Goal: Task Accomplishment & Management: Manage account settings

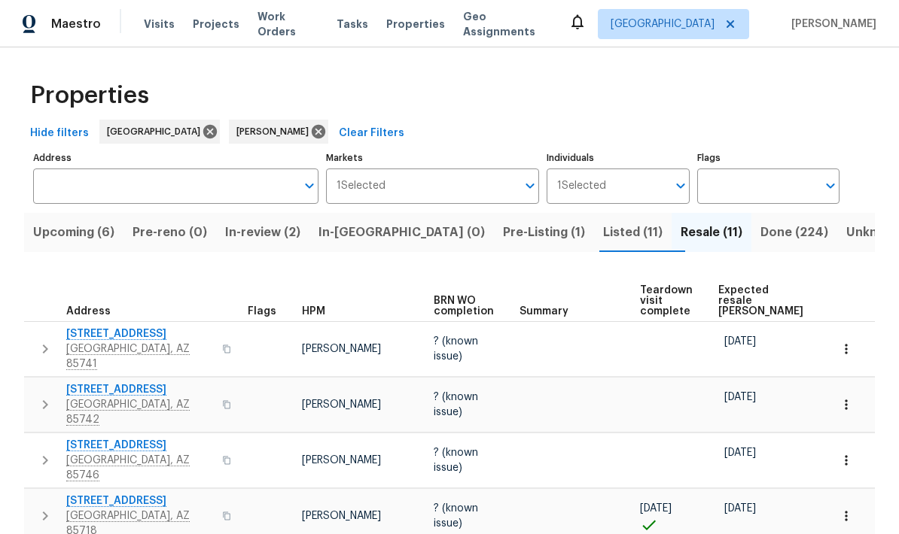
scroll to position [0, 32]
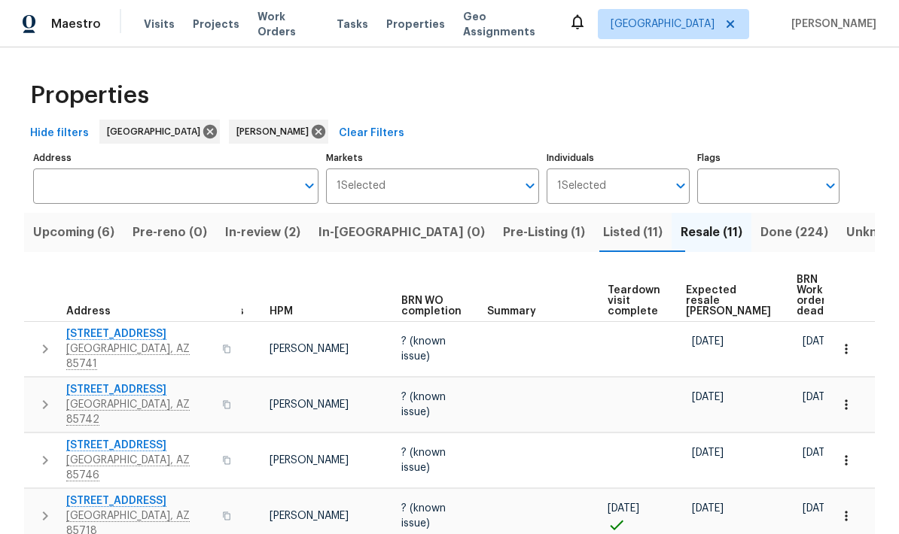
click at [603, 226] on span "Listed (11)" at bounding box center [632, 232] width 59 height 21
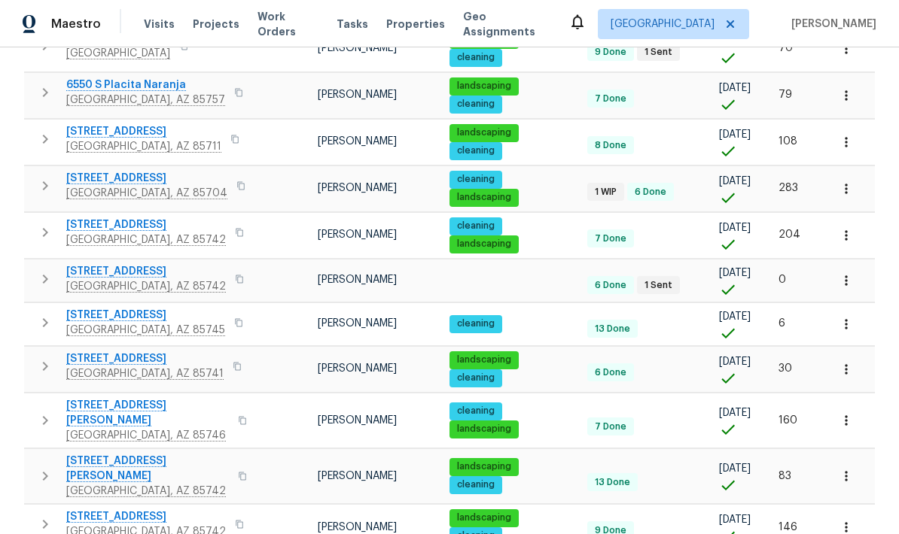
click at [99, 278] on span "[STREET_ADDRESS]" at bounding box center [146, 271] width 160 height 15
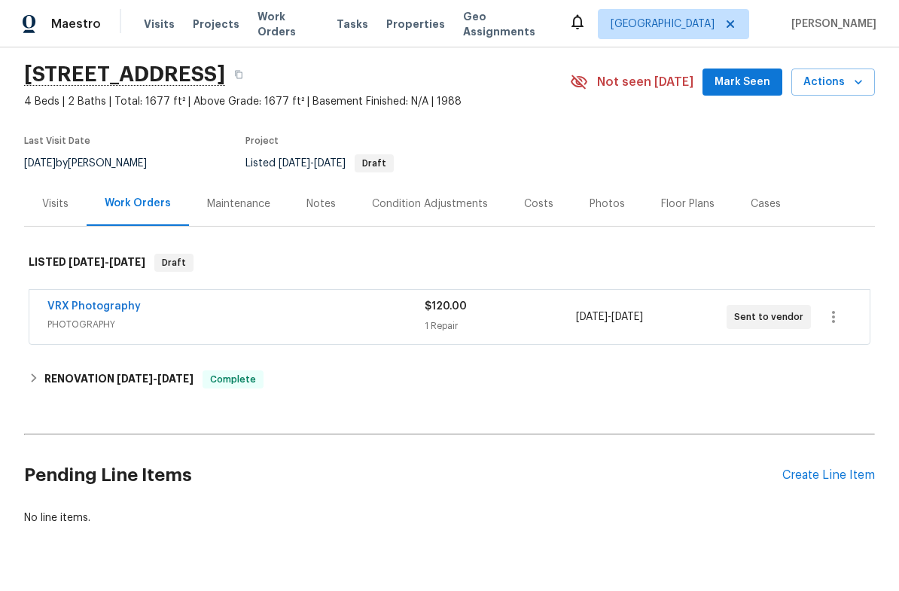
scroll to position [46, 0]
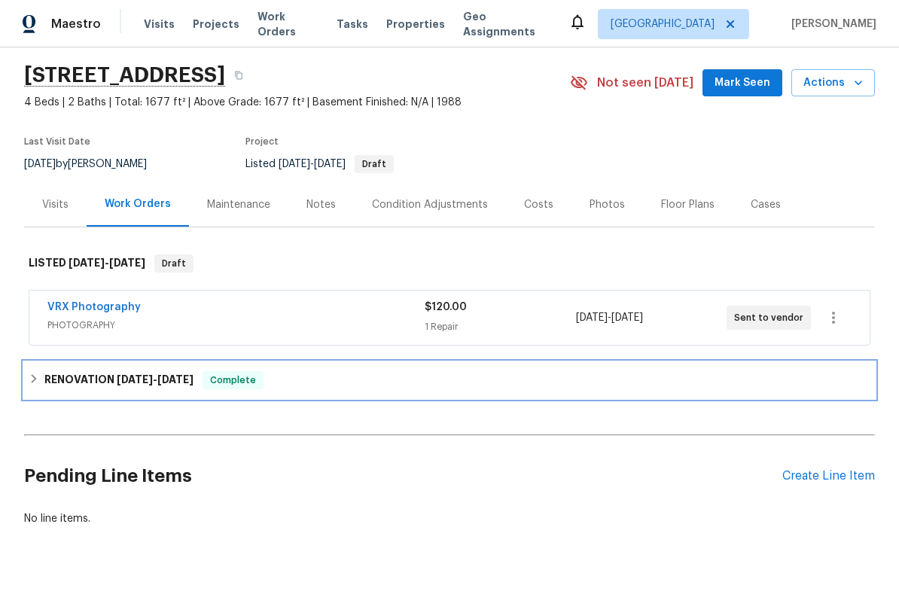
click at [36, 384] on icon at bounding box center [34, 378] width 11 height 11
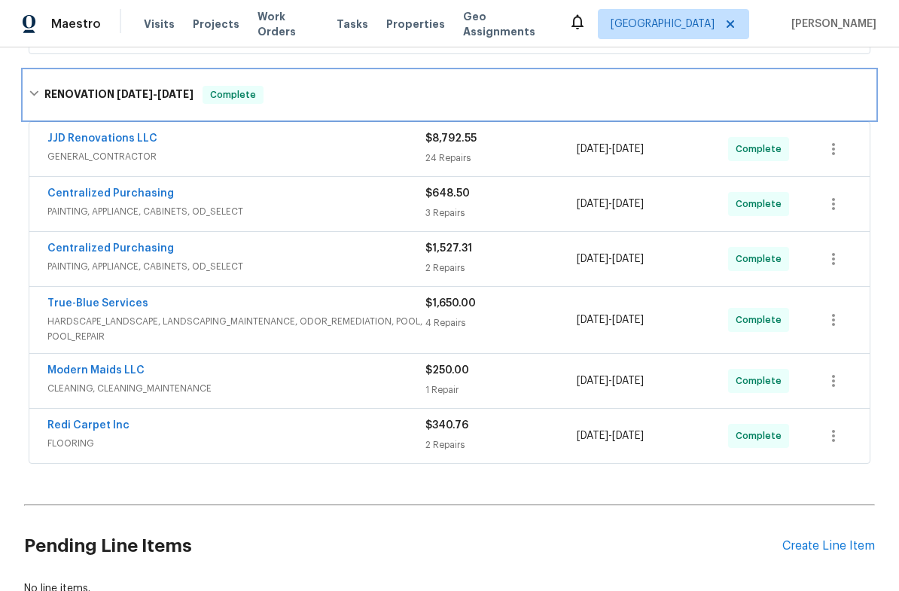
scroll to position [344, 0]
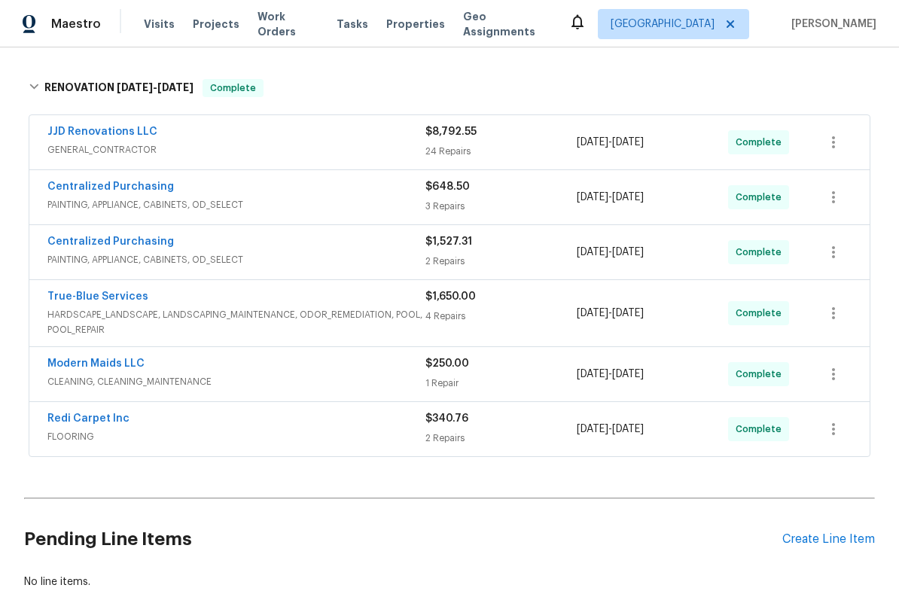
click at [81, 417] on link "Redi Carpet Inc" at bounding box center [88, 418] width 82 height 11
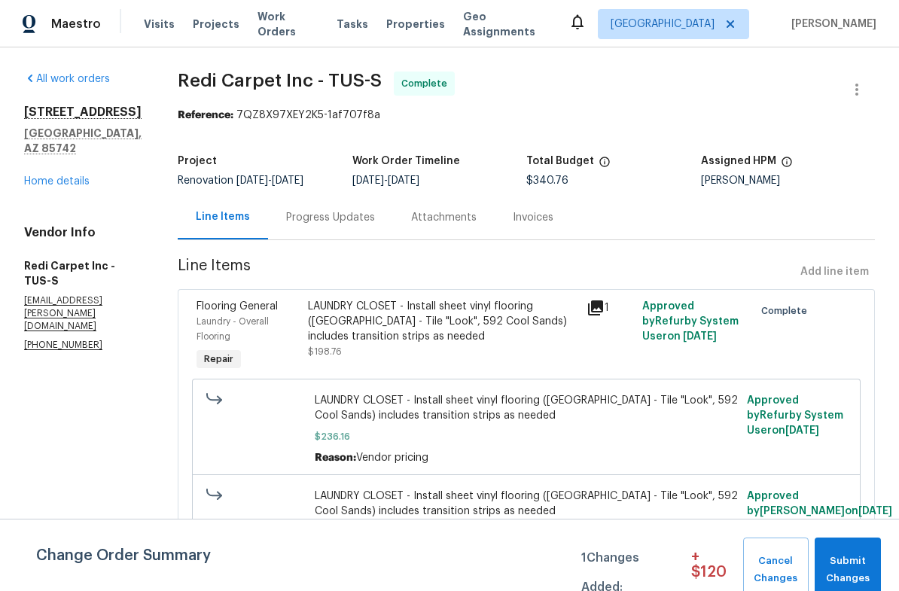
click at [69, 186] on link "Home details" at bounding box center [56, 181] width 65 height 11
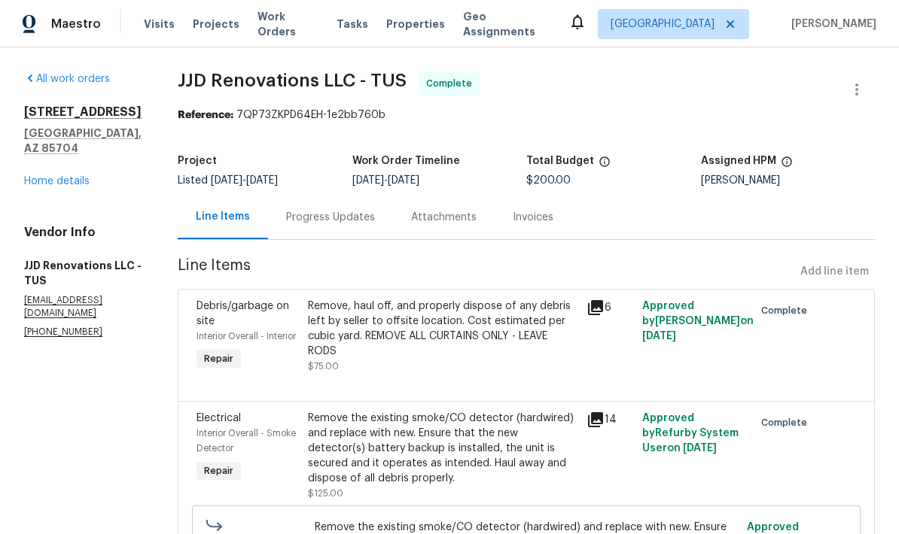
scroll to position [-5, 0]
click at [59, 194] on div "All work orders 1715 W Gleaming Moon Trl Tucson, AZ 85704 Home details Vendor I…" at bounding box center [82, 205] width 117 height 267
click at [47, 186] on link "Home details" at bounding box center [56, 181] width 65 height 11
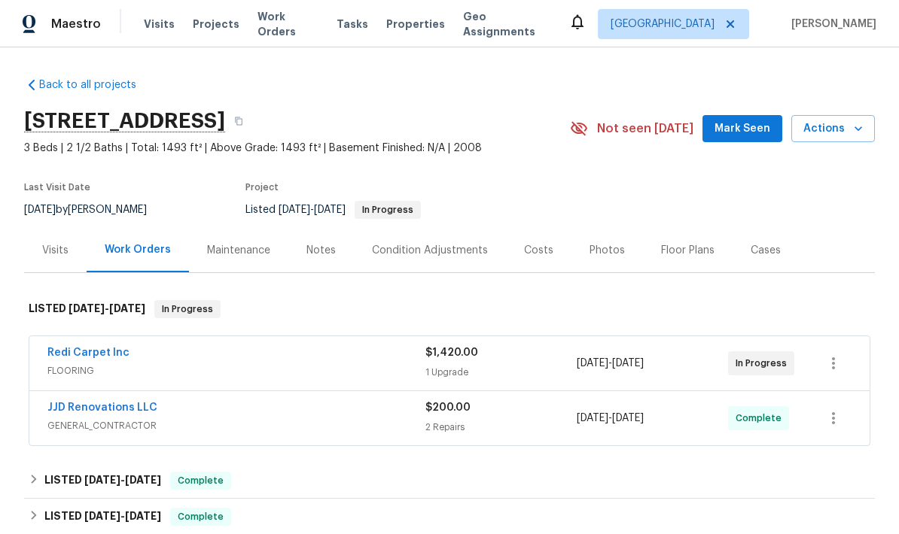
click at [62, 358] on link "Redi Carpet Inc" at bounding box center [88, 353] width 82 height 11
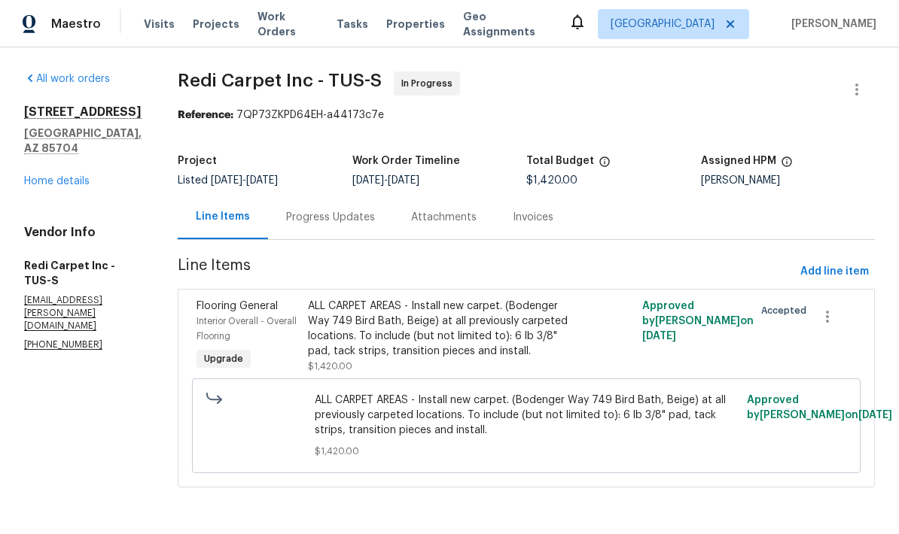
click at [549, 338] on div "ALL CARPET AREAS - Install new carpet. (Bodenger Way 749 Bird Bath, Beige) at a…" at bounding box center [442, 329] width 269 height 60
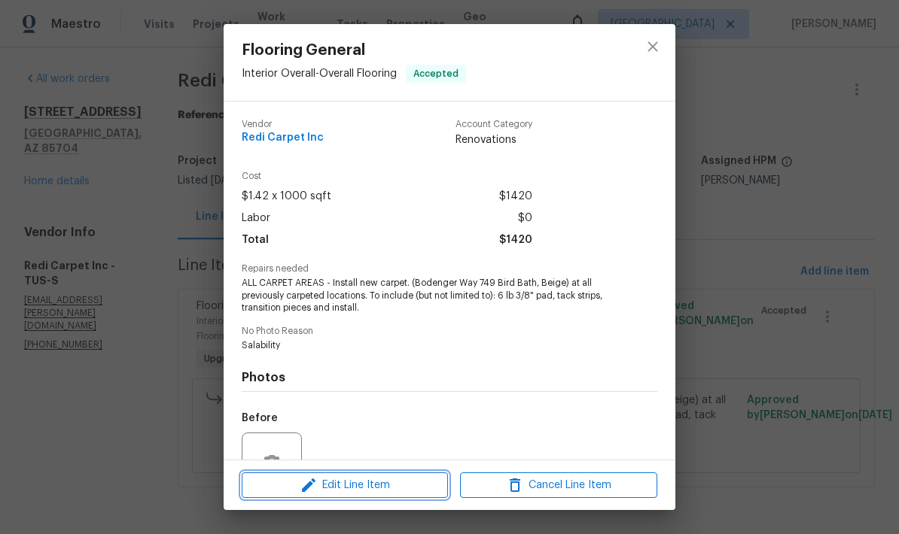
click at [389, 486] on span "Edit Line Item" at bounding box center [344, 486] width 197 height 19
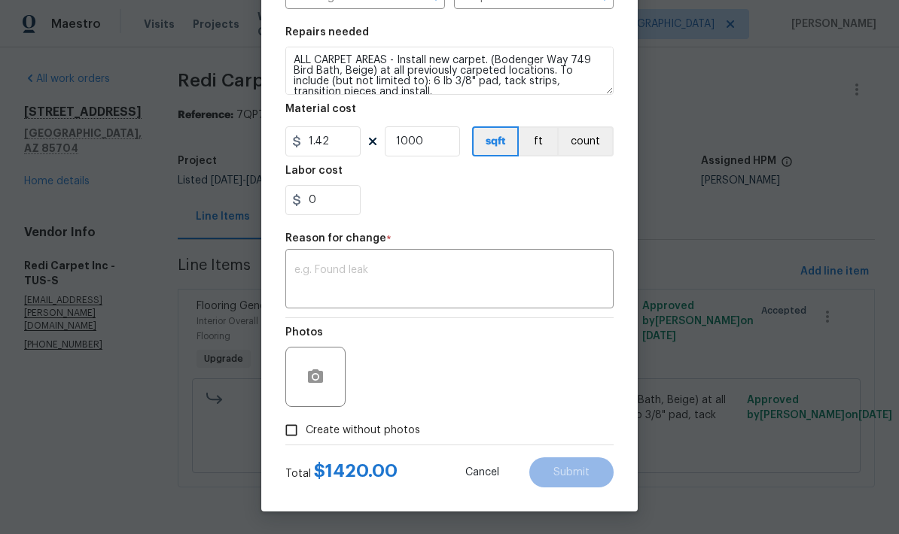
scroll to position [210, 0]
click at [337, 195] on input "0" at bounding box center [322, 200] width 75 height 30
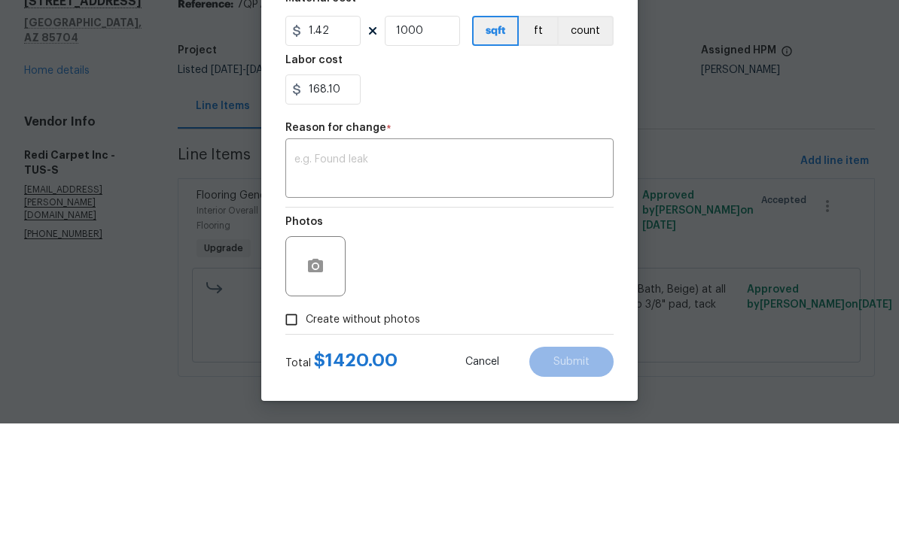
click at [506, 265] on textarea at bounding box center [449, 281] width 310 height 32
type input "168.1"
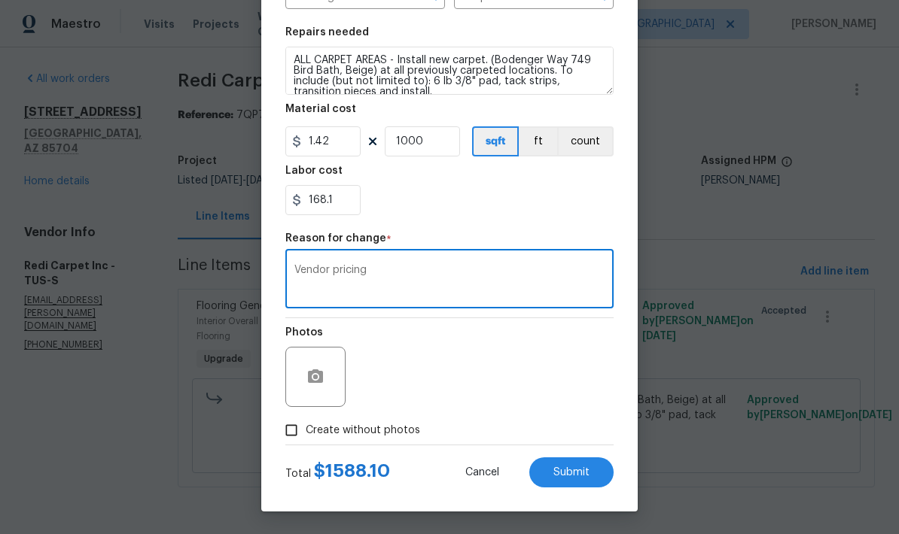
type textarea "Vendor pricing"
click at [573, 472] on span "Submit" at bounding box center [571, 472] width 36 height 11
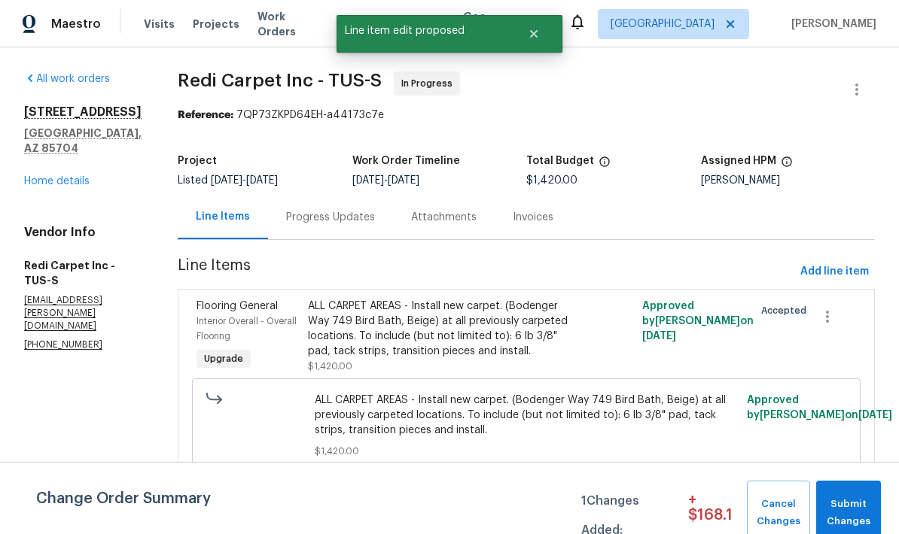
scroll to position [0, 0]
click at [862, 498] on span "Submit Changes" at bounding box center [849, 513] width 50 height 35
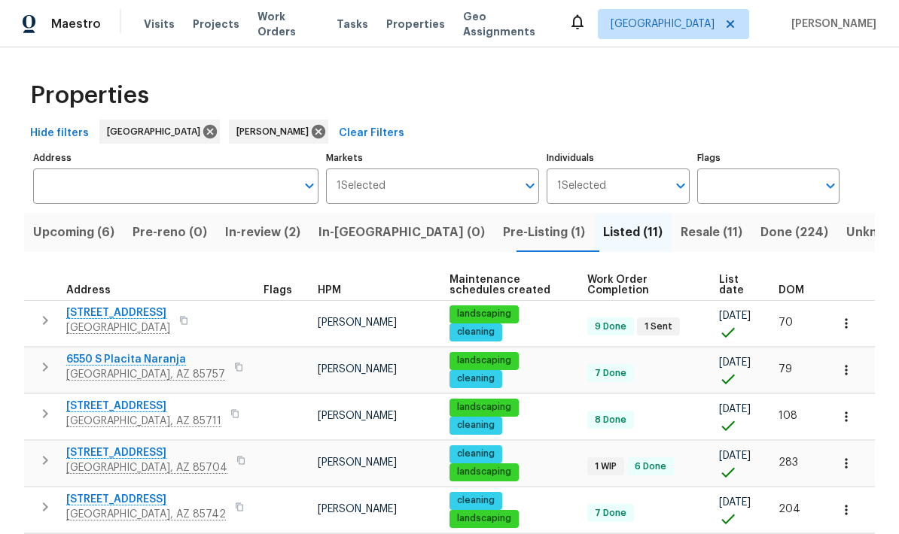
click at [62, 236] on span "Upcoming (6)" at bounding box center [73, 232] width 81 height 21
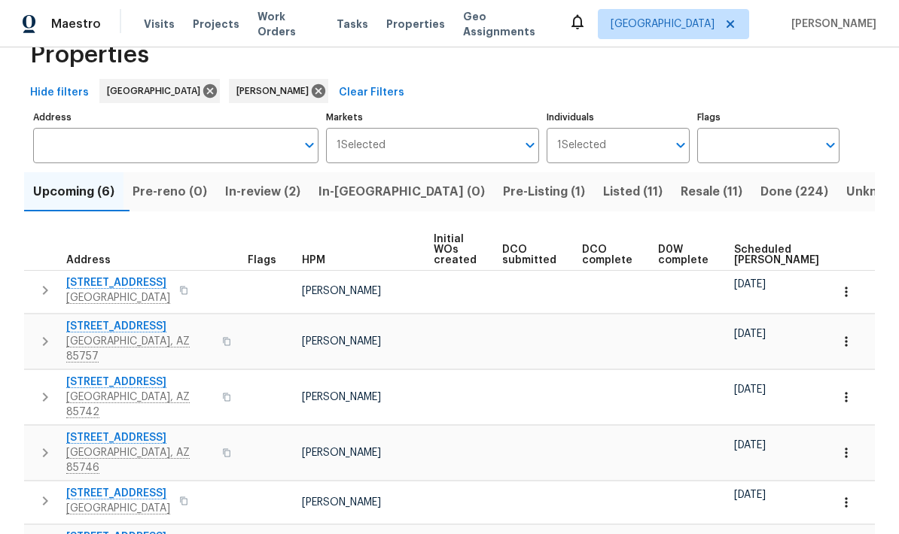
scroll to position [40, 0]
click at [124, 531] on span "[STREET_ADDRESS]" at bounding box center [139, 538] width 147 height 15
click at [603, 199] on span "Listed (11)" at bounding box center [632, 192] width 59 height 21
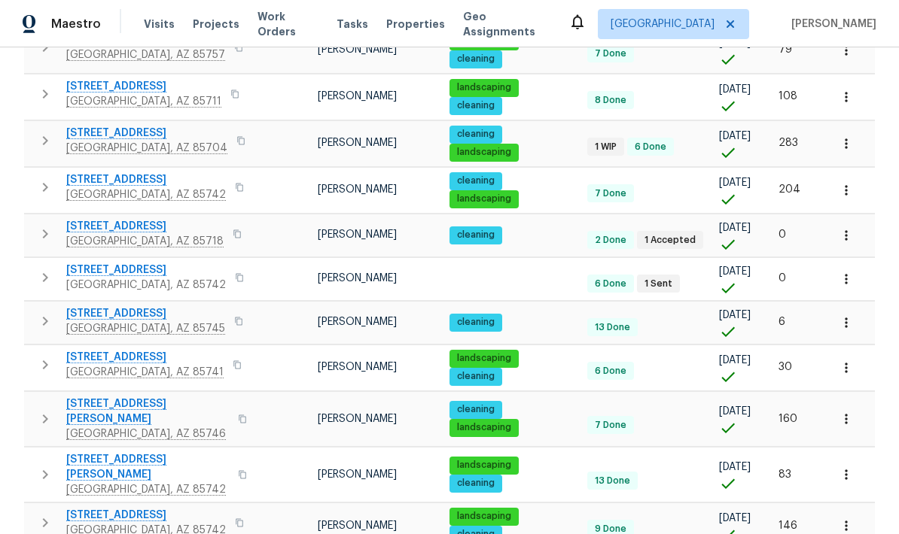
scroll to position [318, 0]
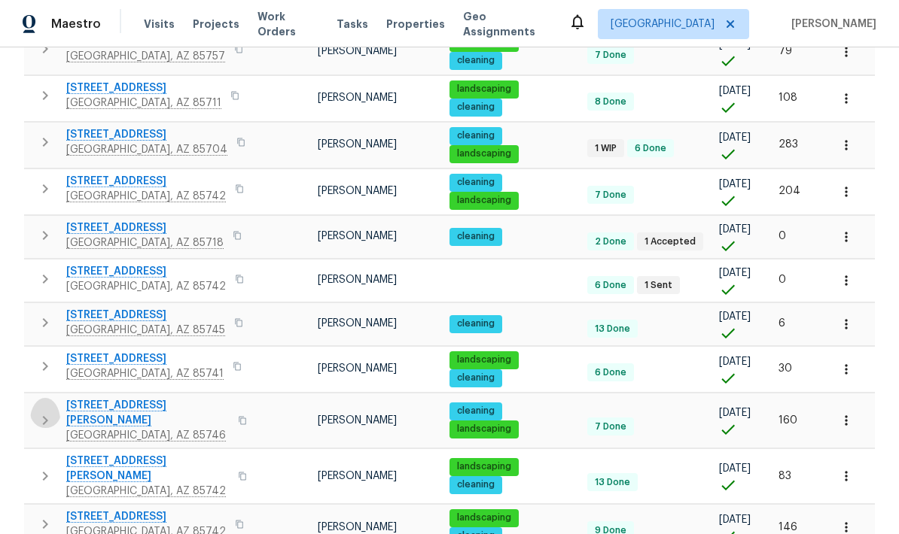
click at [47, 418] on icon "button" at bounding box center [45, 421] width 18 height 18
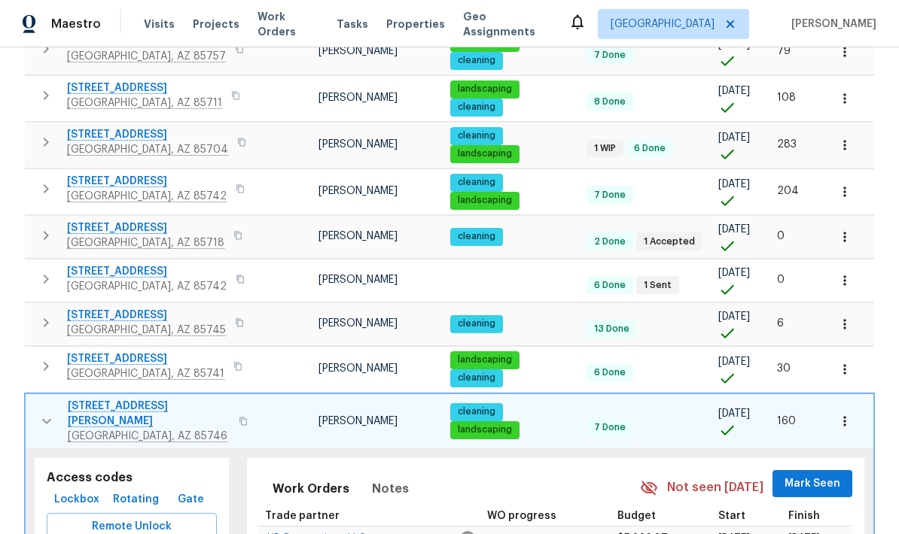
click at [101, 410] on span "3486 W Avenida Obregon" at bounding box center [149, 414] width 162 height 30
click at [852, 422] on icon "button" at bounding box center [844, 421] width 15 height 15
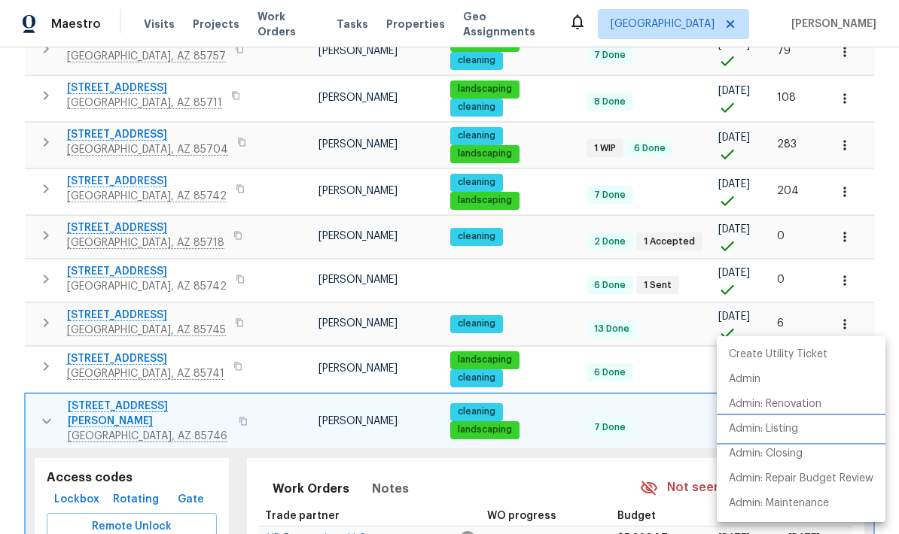
click at [804, 428] on li "Admin: Listing" at bounding box center [801, 429] width 169 height 25
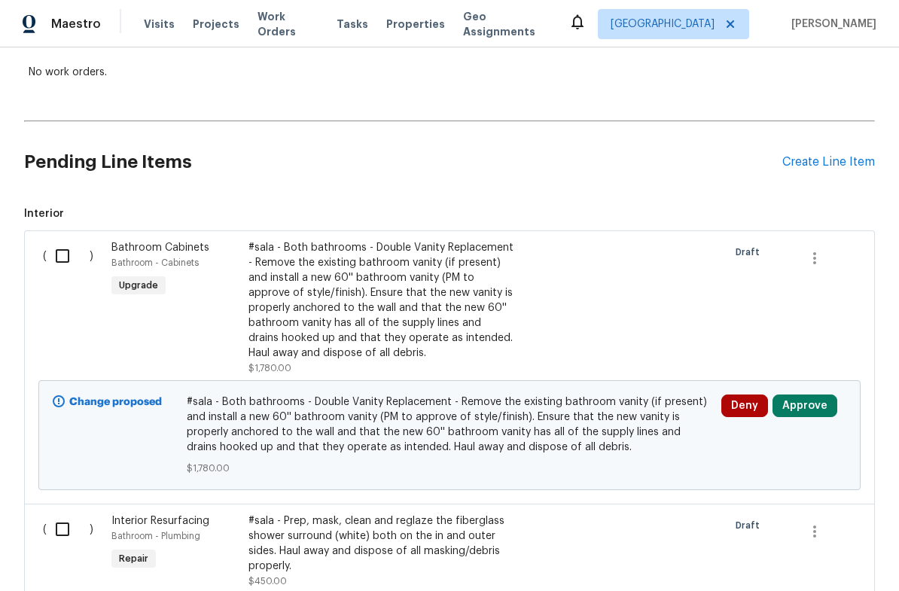
scroll to position [288, 0]
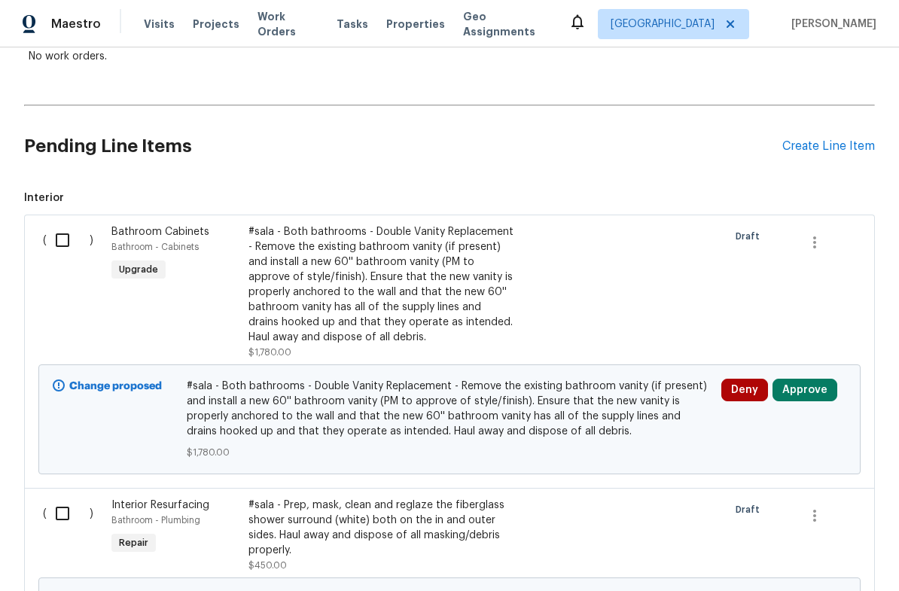
click at [62, 248] on input "checkbox" at bounding box center [68, 240] width 43 height 32
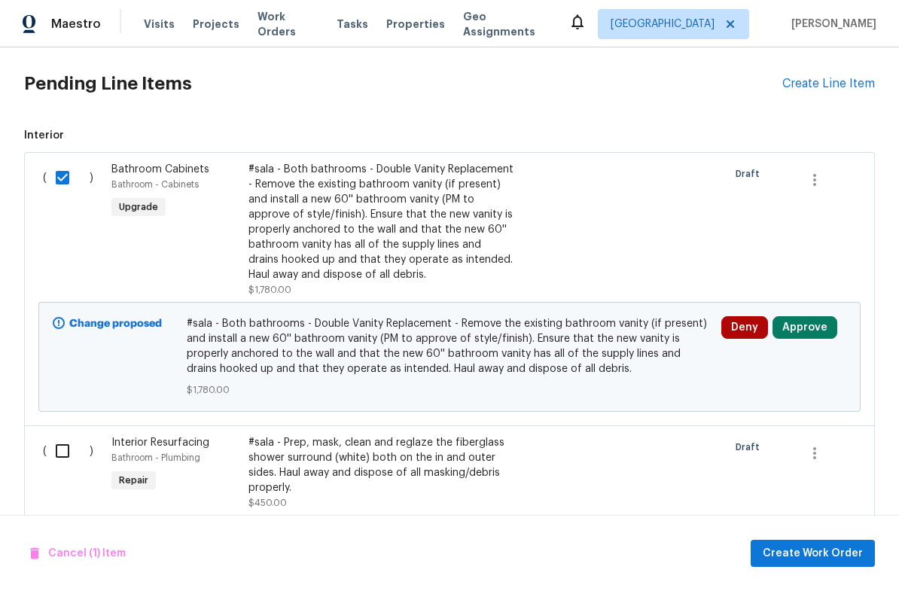
scroll to position [347, 0]
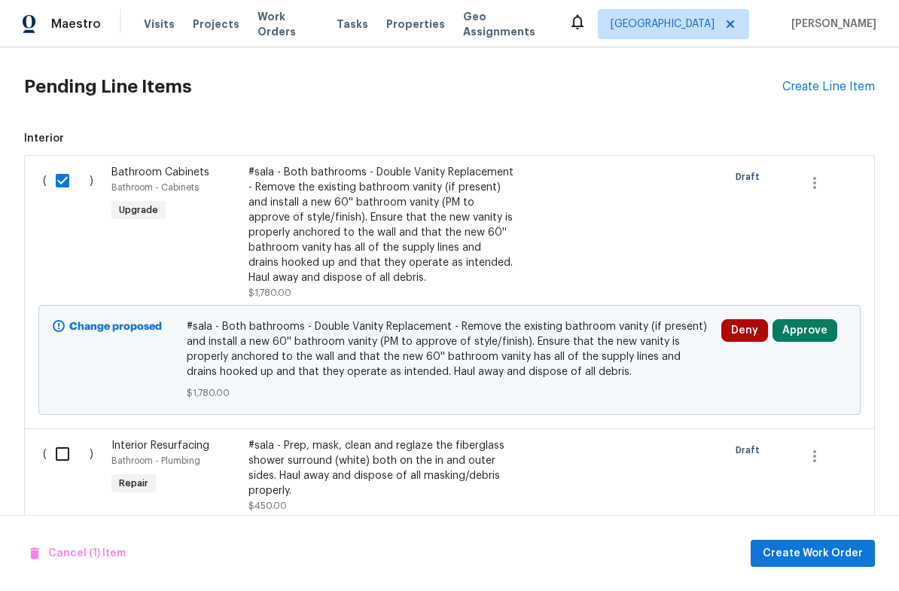
click at [67, 178] on input "checkbox" at bounding box center [68, 181] width 43 height 32
checkbox input "false"
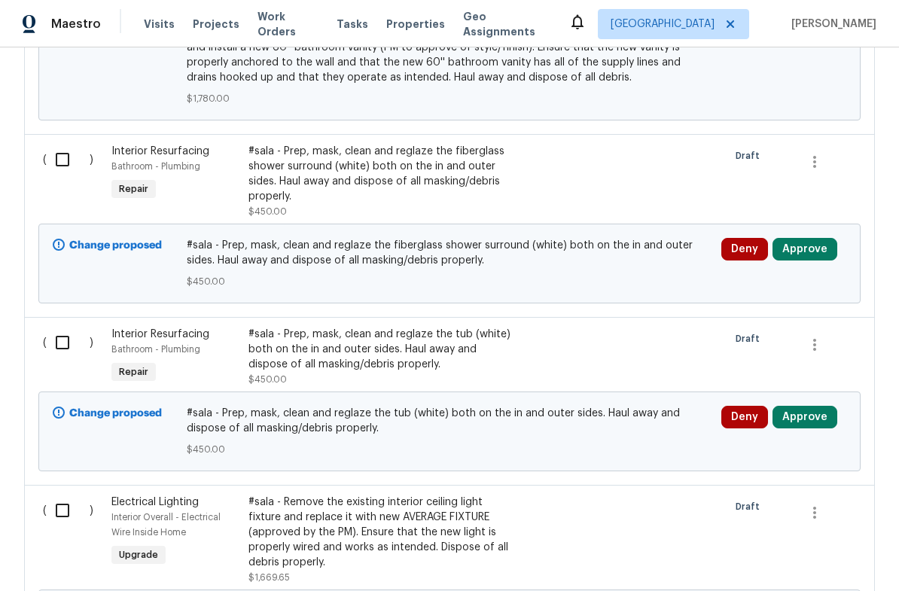
scroll to position [641, 0]
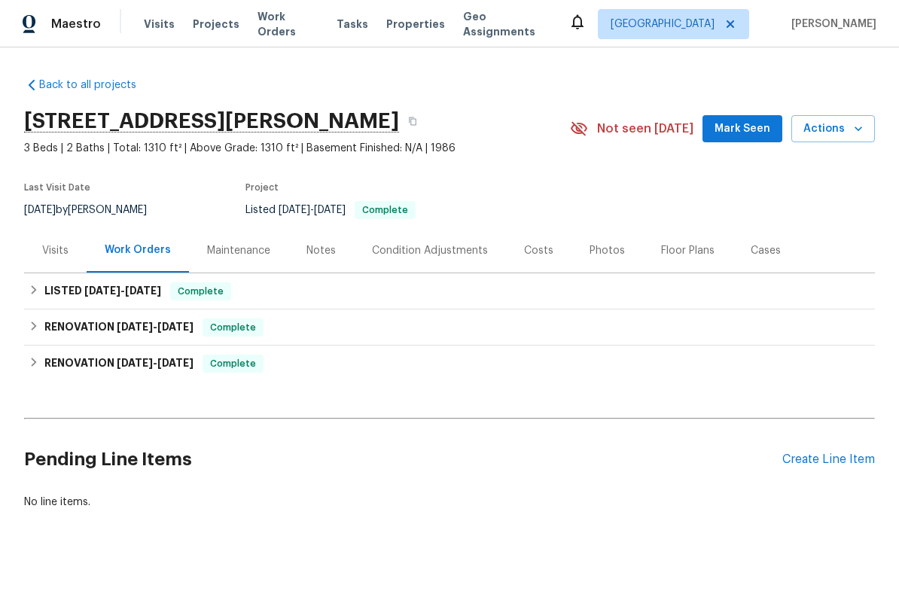
click at [606, 251] on div "Photos" at bounding box center [606, 250] width 35 height 15
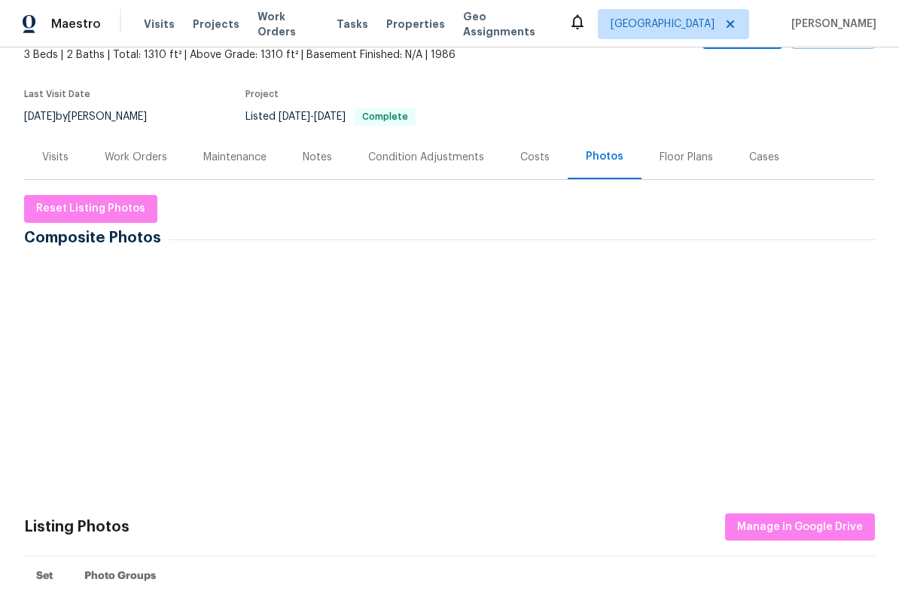
scroll to position [94, 0]
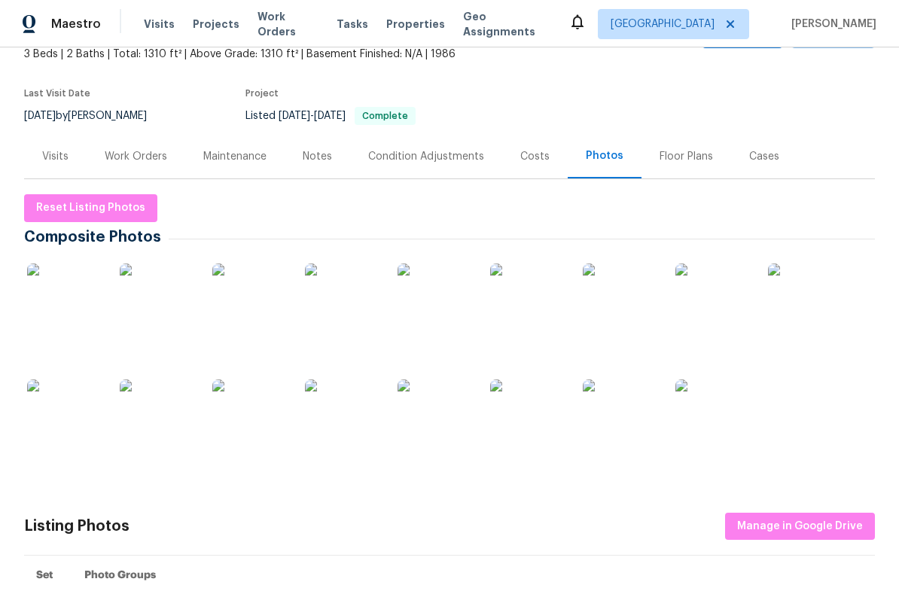
click at [69, 312] on img at bounding box center [64, 300] width 75 height 75
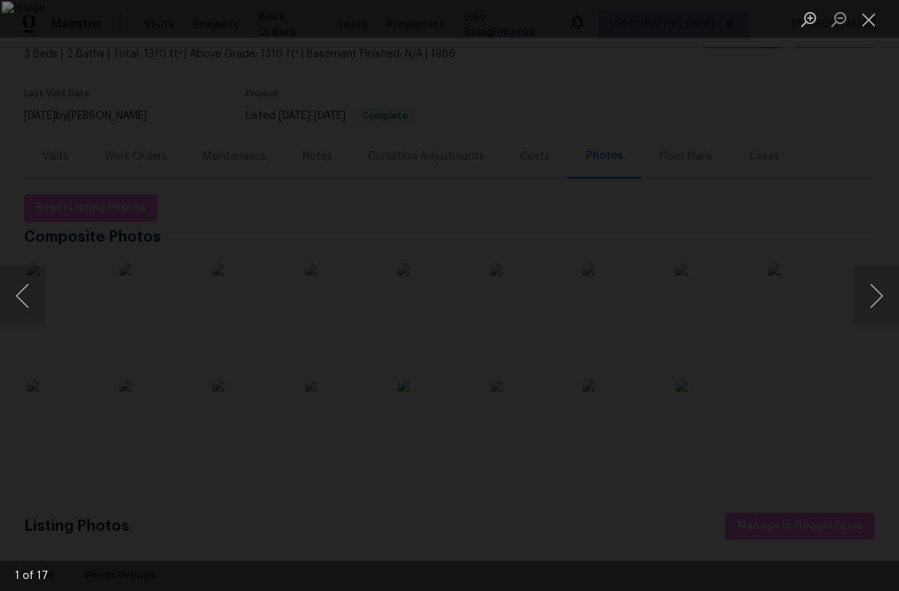
click at [882, 296] on button "Next image" at bounding box center [876, 296] width 45 height 60
click at [882, 293] on button "Next image" at bounding box center [876, 296] width 45 height 60
click at [879, 300] on button "Next image" at bounding box center [876, 296] width 45 height 60
click at [882, 299] on button "Next image" at bounding box center [876, 296] width 45 height 60
click at [878, 295] on button "Next image" at bounding box center [876, 296] width 45 height 60
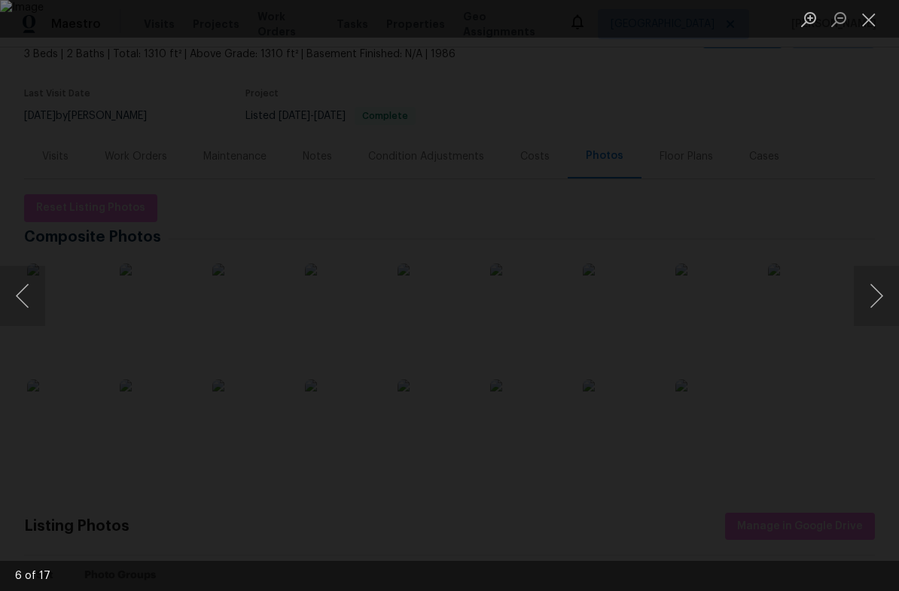
click at [876, 293] on button "Next image" at bounding box center [876, 296] width 45 height 60
click at [880, 302] on button "Next image" at bounding box center [876, 296] width 45 height 60
click at [878, 306] on button "Next image" at bounding box center [876, 296] width 45 height 60
click at [882, 302] on button "Next image" at bounding box center [876, 296] width 45 height 60
click at [878, 297] on button "Next image" at bounding box center [876, 296] width 45 height 60
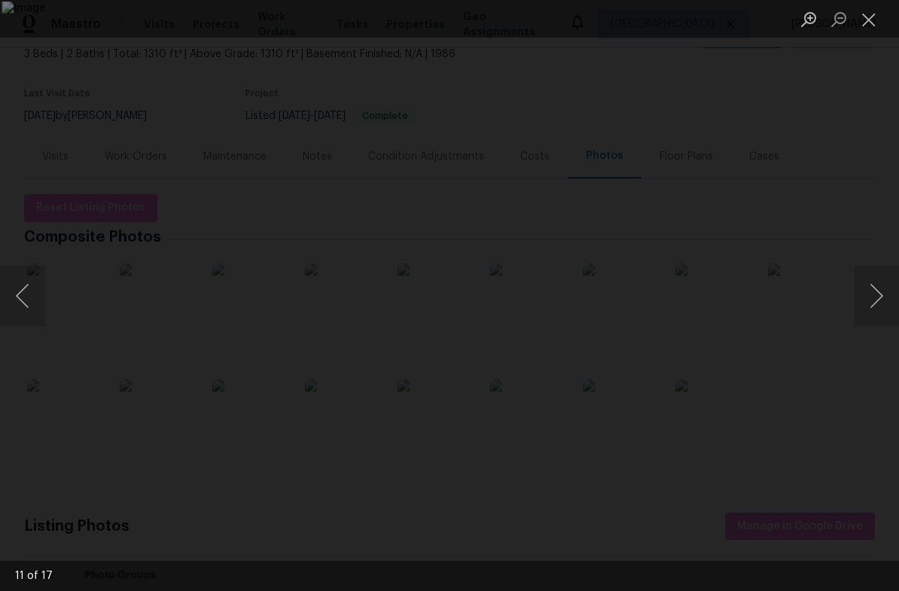
click at [879, 294] on button "Next image" at bounding box center [876, 296] width 45 height 60
click at [874, 300] on button "Next image" at bounding box center [876, 296] width 45 height 60
click at [880, 289] on button "Next image" at bounding box center [876, 296] width 45 height 60
click at [876, 294] on button "Next image" at bounding box center [876, 296] width 45 height 60
click at [879, 298] on button "Next image" at bounding box center [876, 296] width 45 height 60
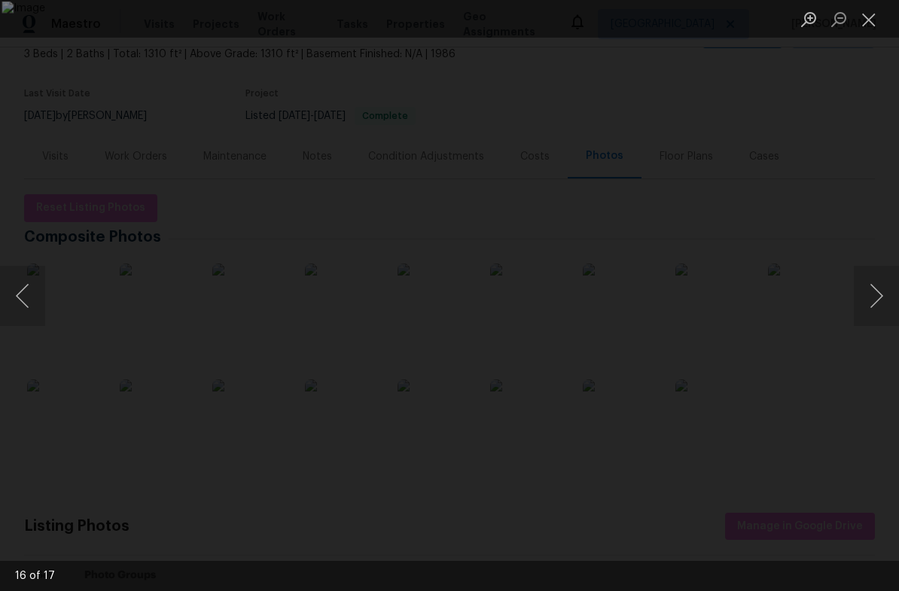
click at [880, 298] on button "Next image" at bounding box center [876, 296] width 45 height 60
click at [877, 297] on button "Next image" at bounding box center [876, 296] width 45 height 60
click at [877, 306] on button "Next image" at bounding box center [876, 296] width 45 height 60
click at [876, 303] on button "Next image" at bounding box center [876, 296] width 45 height 60
click at [878, 306] on button "Next image" at bounding box center [876, 296] width 45 height 60
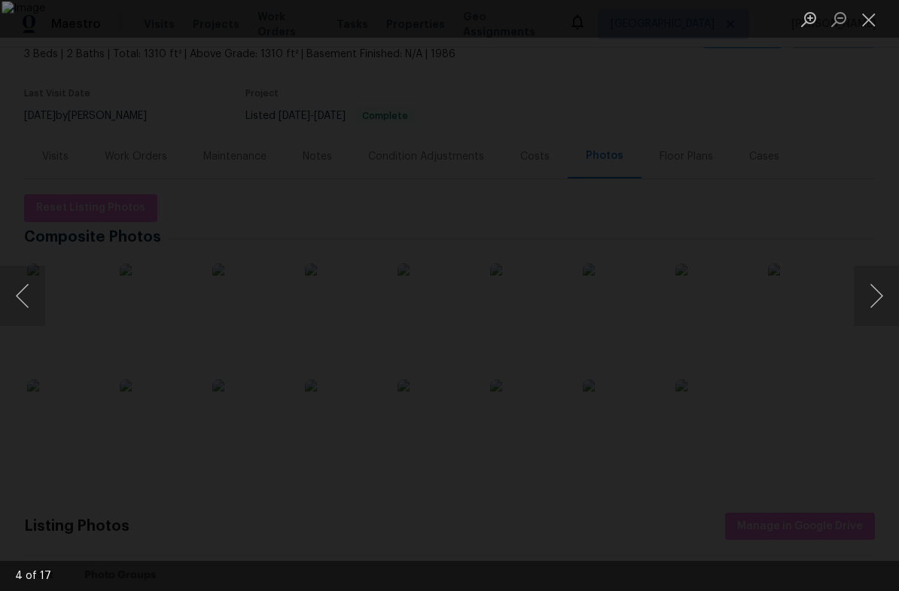
click at [879, 297] on button "Next image" at bounding box center [876, 296] width 45 height 60
click at [878, 130] on div "Lightbox" at bounding box center [449, 295] width 899 height 591
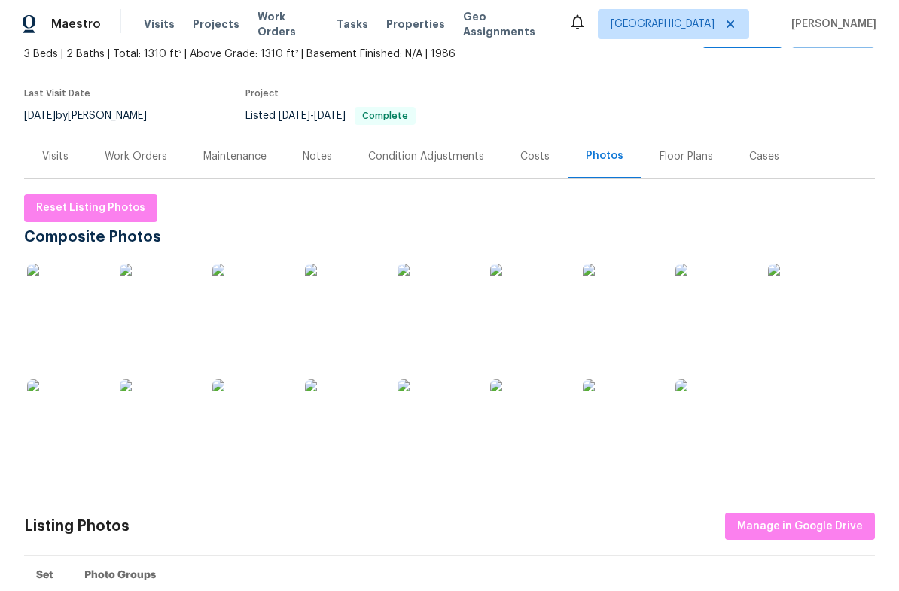
click at [879, 14] on div "Maestro Visits Projects Work Orders Tasks Properties Geo Assignments Tucson [PE…" at bounding box center [449, 23] width 899 height 47
